Goal: Transaction & Acquisition: Download file/media

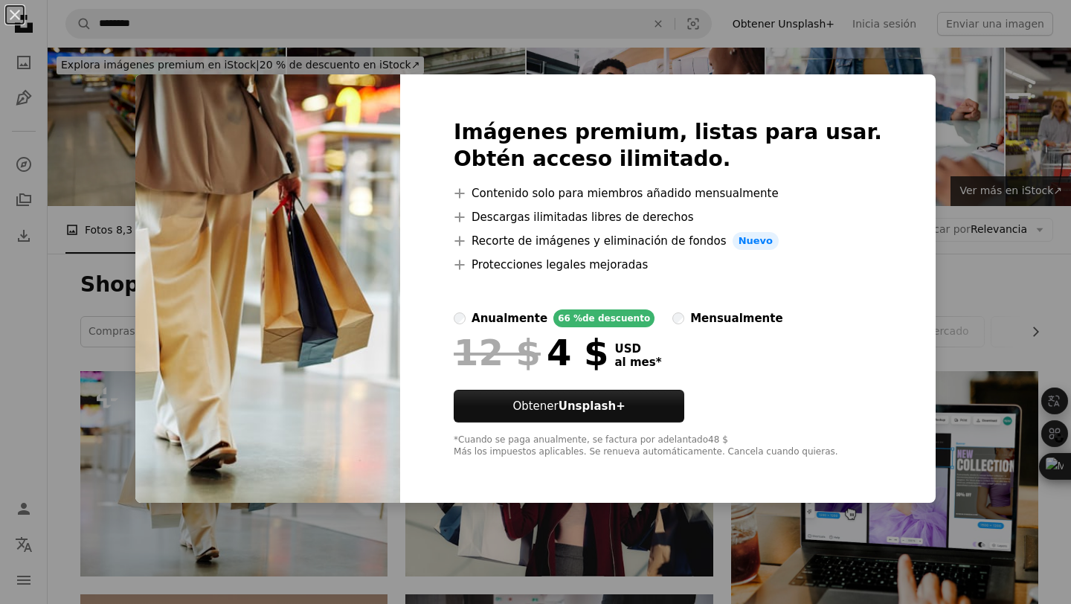
scroll to position [178, 0]
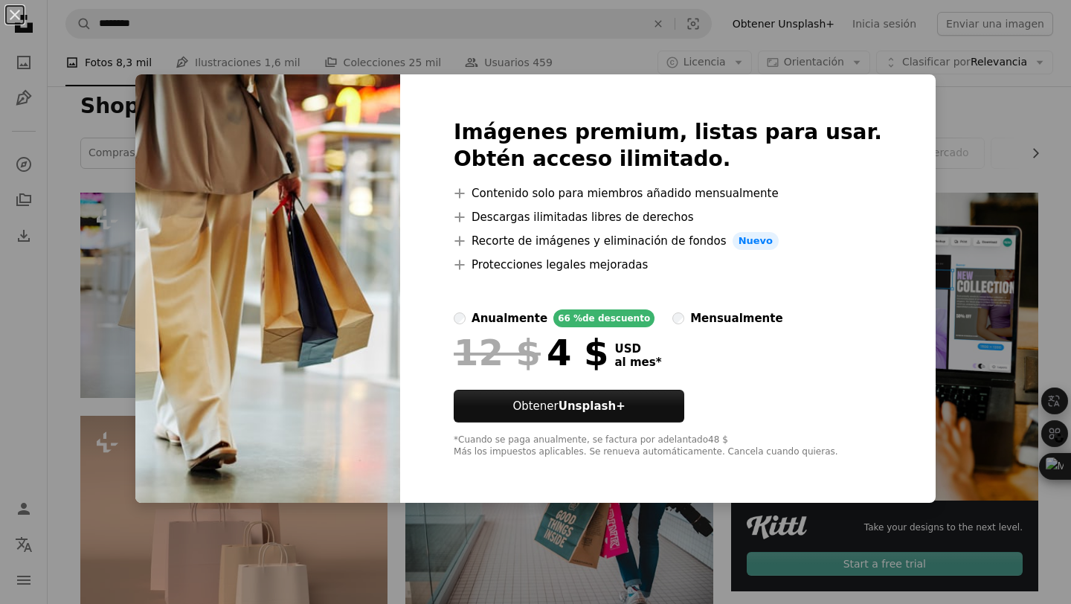
click at [31, 245] on div "An X shape Imágenes premium, listas para usar. Obtén acceso ilimitado. A plus s…" at bounding box center [535, 302] width 1071 height 604
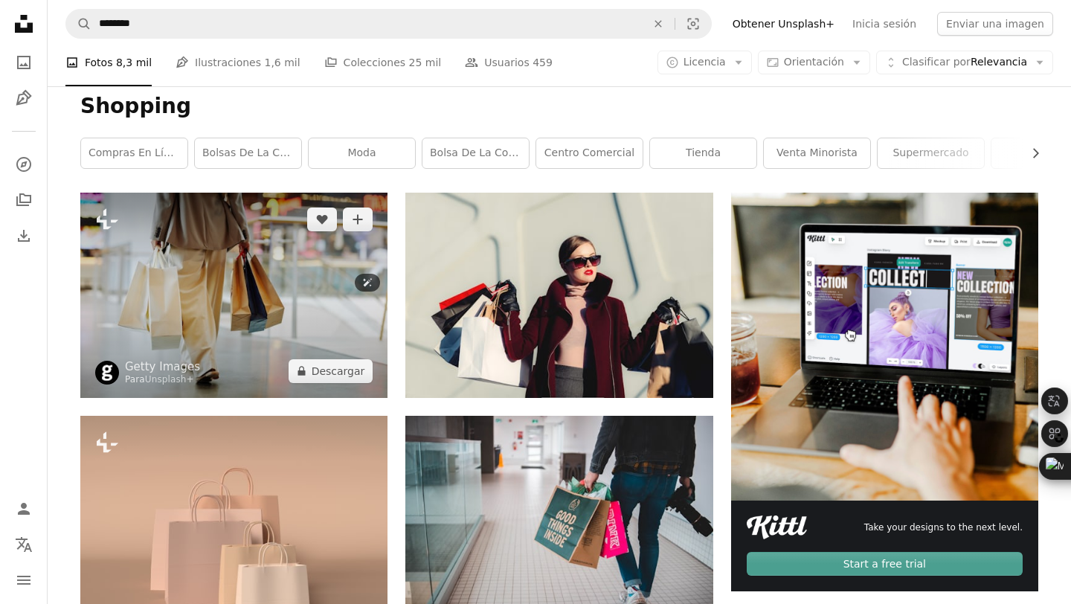
click at [224, 274] on img at bounding box center [233, 295] width 307 height 204
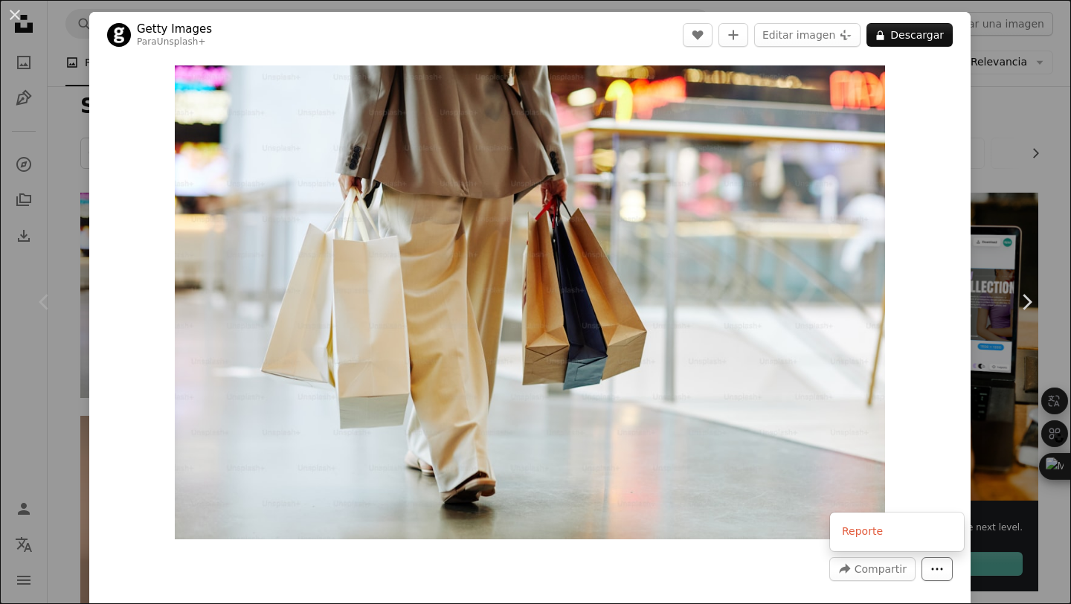
click at [943, 564] on icon "More Actions" at bounding box center [936, 568] width 13 height 13
click at [905, 466] on dialog "An X shape Chevron left Chevron right Getty Images Para Unsplash+ A heart A plu…" at bounding box center [535, 302] width 1071 height 604
click at [930, 36] on button "A lock Descargar" at bounding box center [909, 35] width 86 height 24
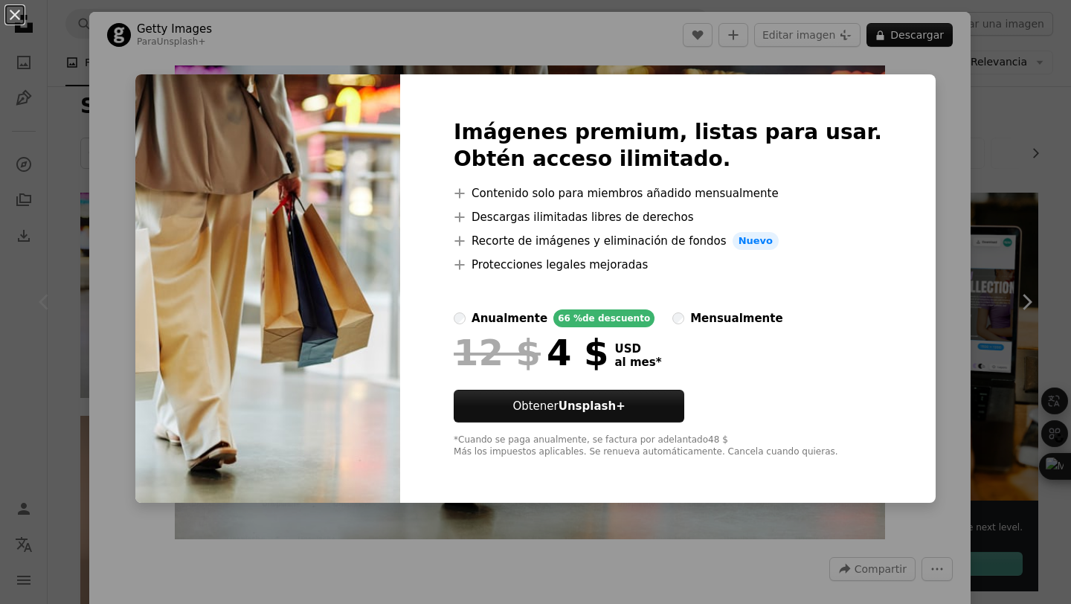
click at [683, 31] on div "An X shape Imágenes premium, listas para usar. Obtén acceso ilimitado. A plus s…" at bounding box center [535, 302] width 1071 height 604
